Goal: Check status: Check status

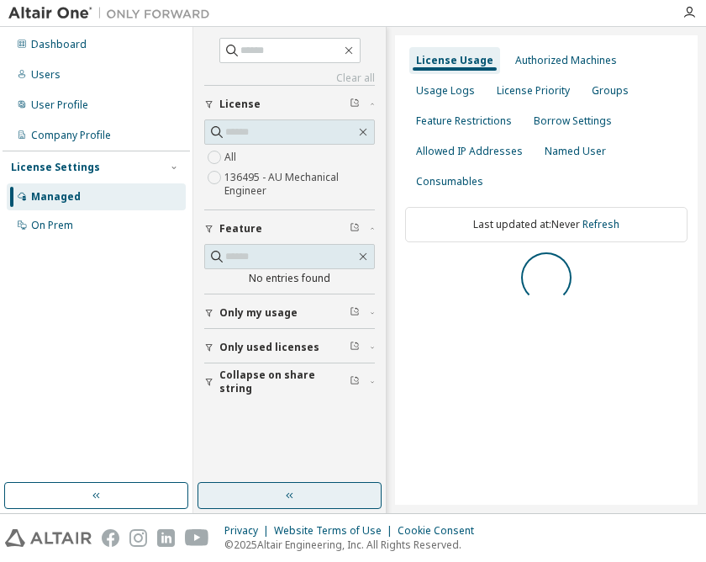
click at [293, 497] on icon "button" at bounding box center [289, 495] width 13 height 13
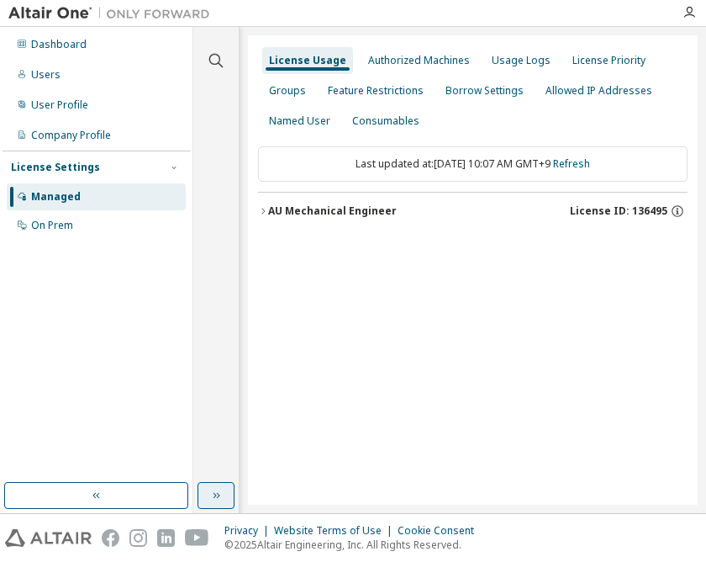
click at [368, 209] on div "AU Mechanical Engineer" at bounding box center [332, 210] width 129 height 13
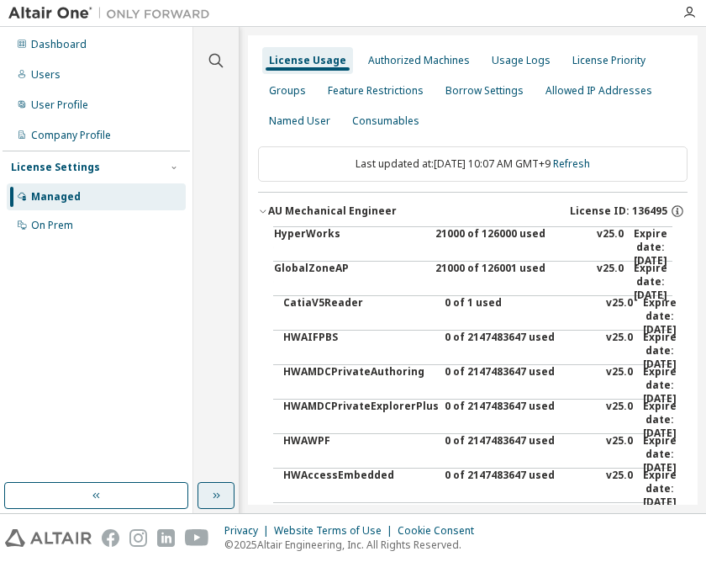
click at [462, 235] on div "21000 of 126000 used" at bounding box center [511, 247] width 151 height 40
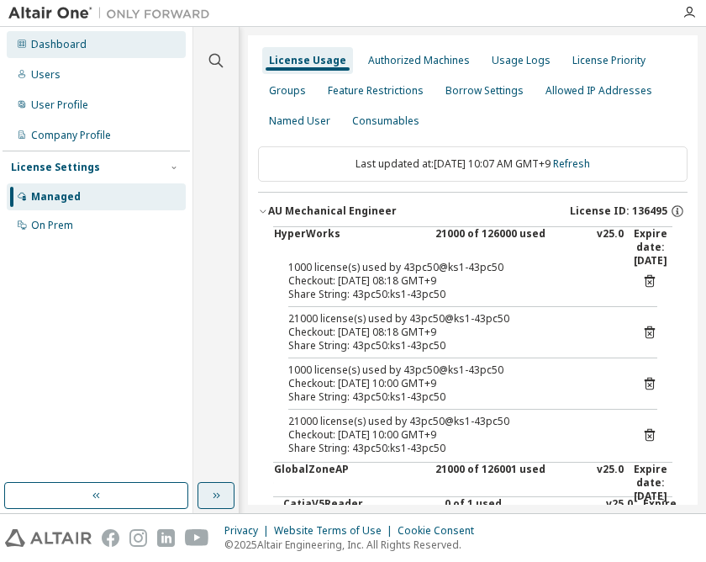
click at [58, 38] on div "Dashboard" at bounding box center [58, 44] width 55 height 13
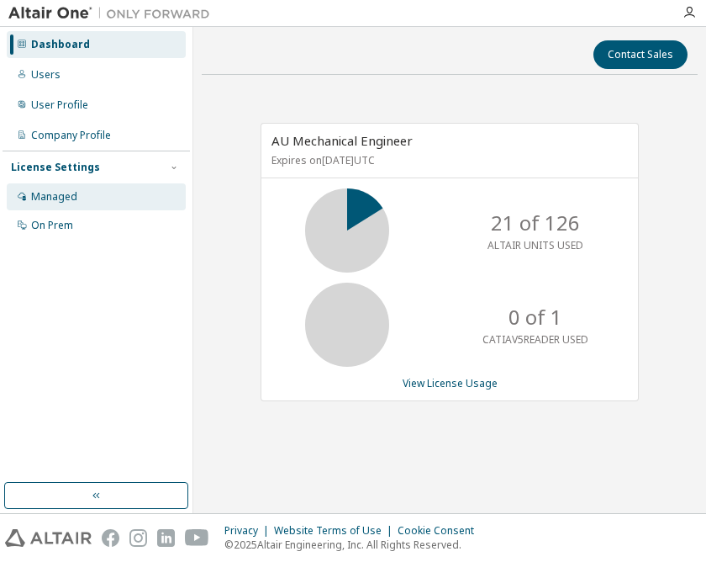
click at [82, 198] on div "Managed" at bounding box center [96, 196] width 179 height 27
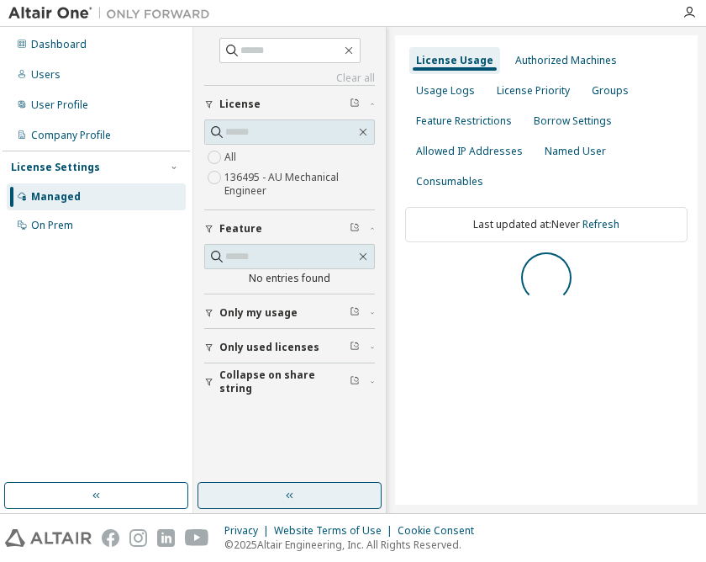
click at [294, 494] on icon "button" at bounding box center [289, 495] width 13 height 13
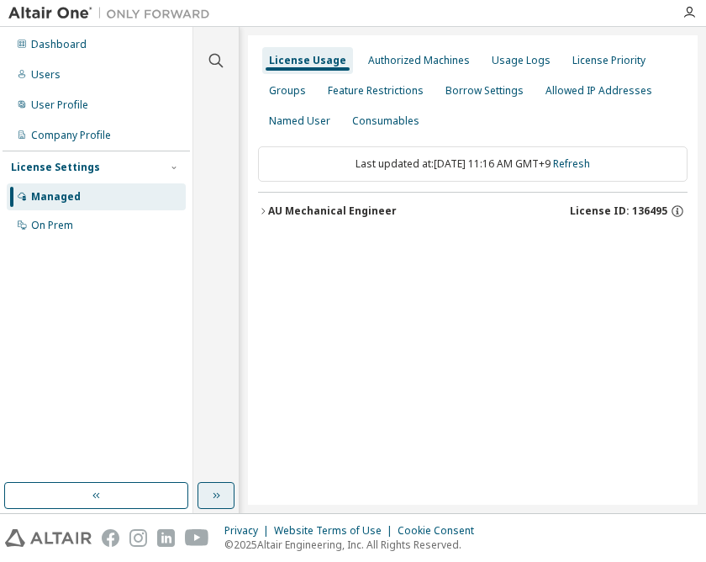
click at [370, 209] on div "AU Mechanical Engineer" at bounding box center [332, 210] width 129 height 13
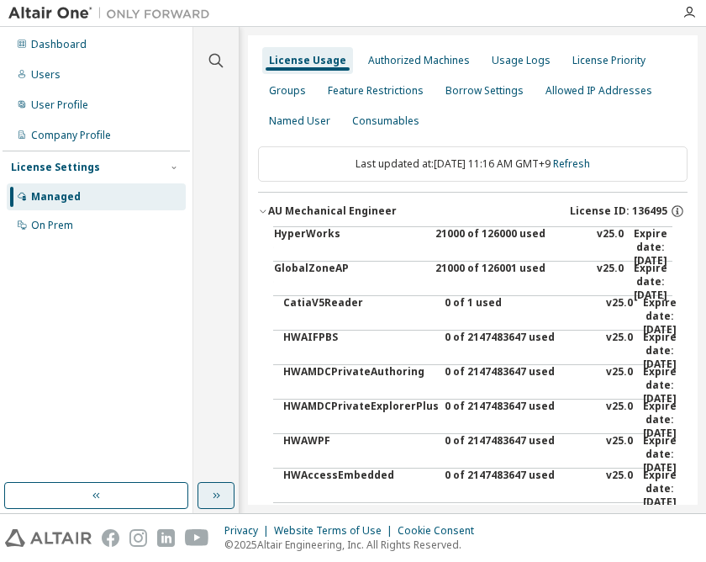
click at [479, 235] on div "21000 of 126000 used" at bounding box center [511, 247] width 151 height 40
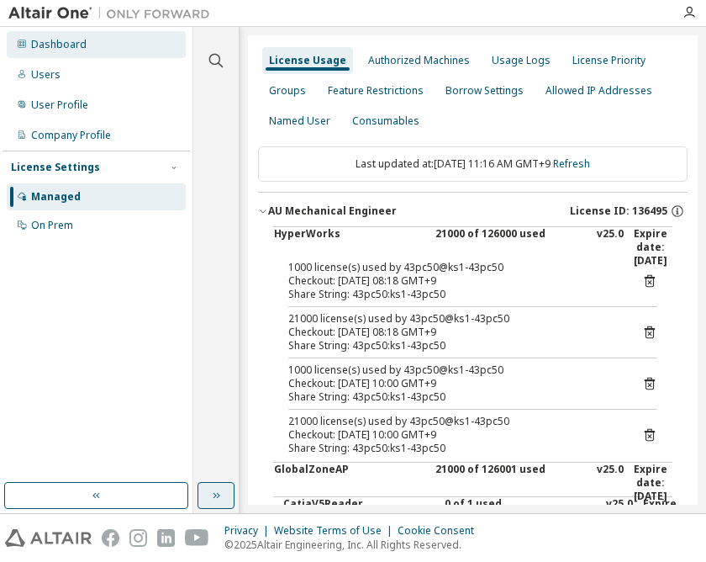
click at [73, 44] on div "Dashboard" at bounding box center [58, 44] width 55 height 13
